Goal: Find specific page/section: Find specific page/section

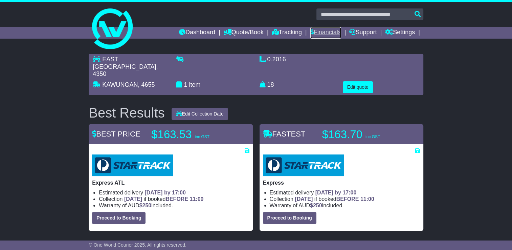
click at [326, 31] on link "Financials" at bounding box center [325, 33] width 31 height 12
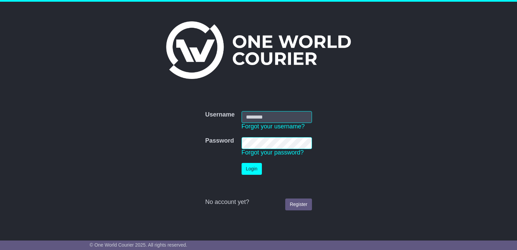
type input "**********"
click at [252, 166] on button "Login" at bounding box center [252, 169] width 20 height 12
